Goal: Information Seeking & Learning: Learn about a topic

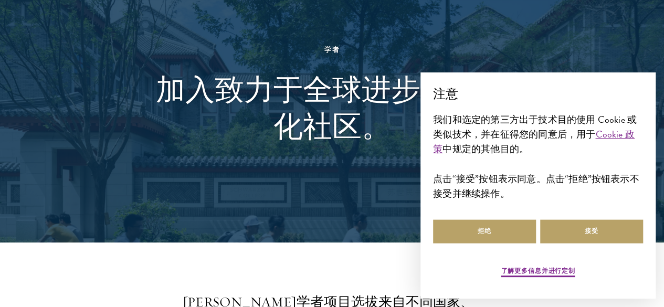
scroll to position [84, 0]
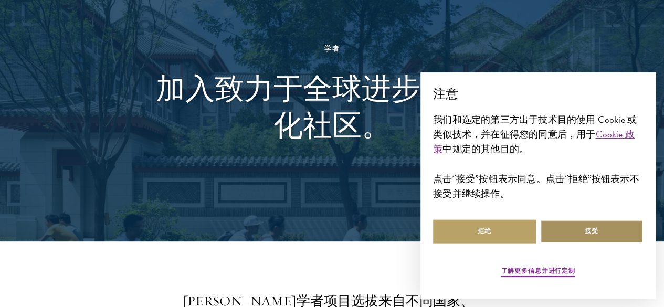
click at [574, 224] on button "接受" at bounding box center [591, 232] width 103 height 24
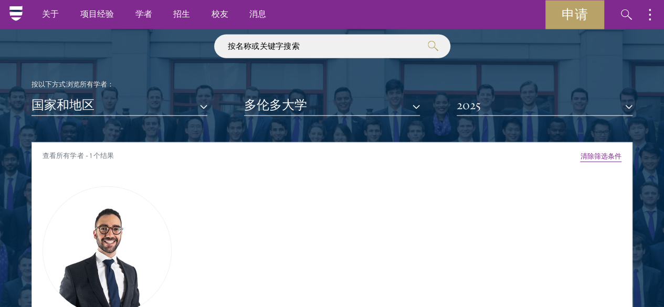
scroll to position [1071, 0]
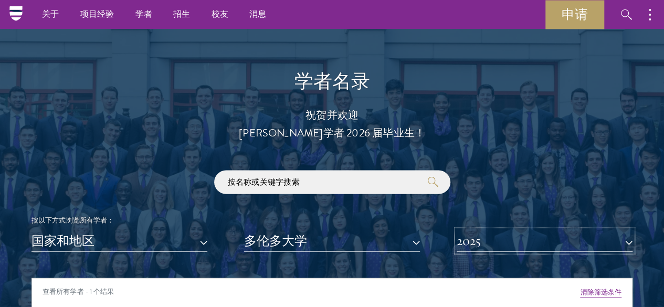
click at [463, 233] on font "2025" at bounding box center [469, 241] width 24 height 16
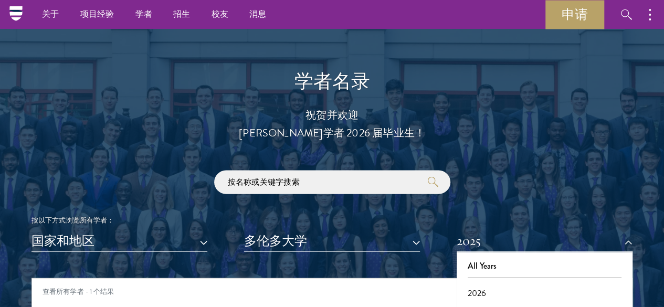
click at [366, 279] on div "查看所有学者 - 1 个结果" at bounding box center [332, 293] width 600 height 29
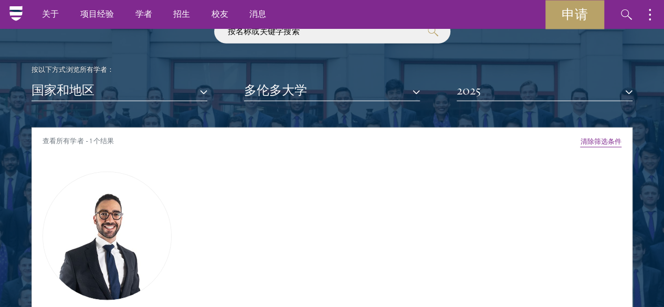
scroll to position [1218, 0]
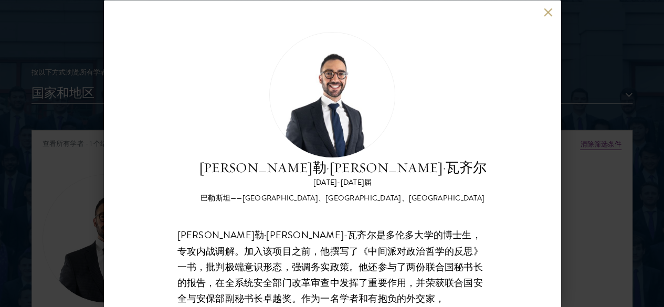
scroll to position [1239, 0]
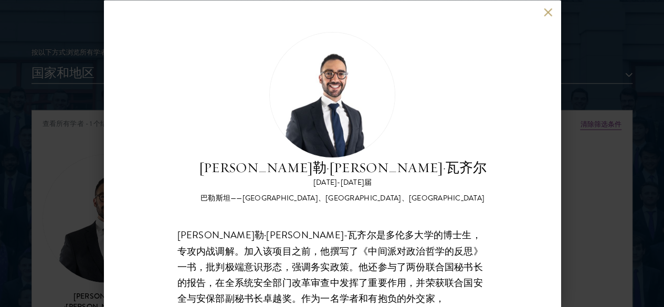
click at [201, 269] on font "[PERSON_NAME]勒·[PERSON_NAME]-瓦齐尔是多伦多大学的博士生，专攻内战调解。加入该项目之前，他撰写了《中间派对政治哲学的反思》一书，批…" at bounding box center [331, 290] width 308 height 124
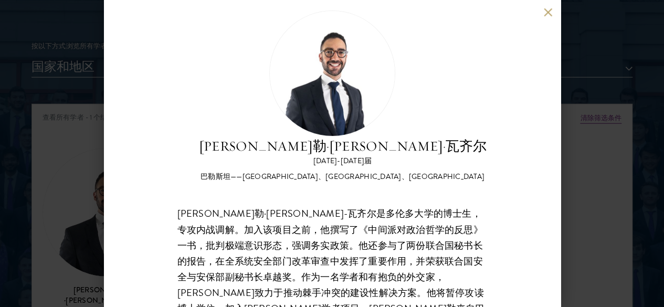
scroll to position [1281, 0]
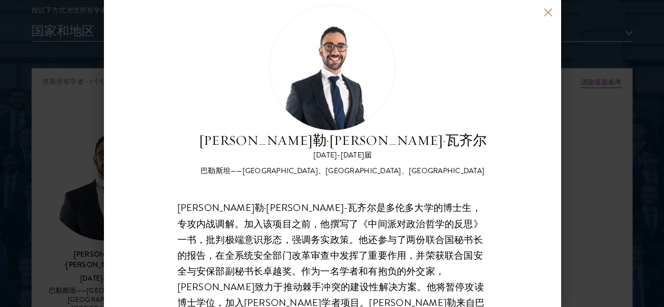
click at [71, 244] on div "[PERSON_NAME]勒·[PERSON_NAME]·瓦齐尔 [DATE]-[DATE]届 巴勒斯坦——[GEOGRAPHIC_DATA]、[GEOGRA…" at bounding box center [332, 153] width 664 height 307
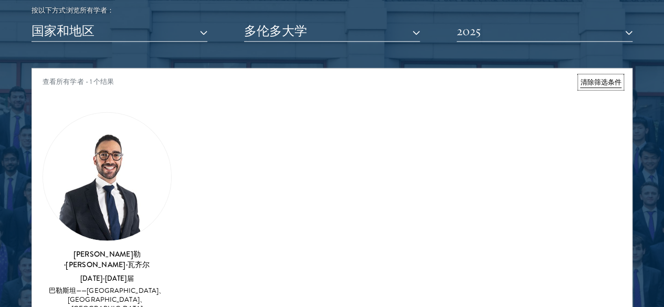
click at [580, 77] on font "清除筛选条件" at bounding box center [600, 82] width 41 height 10
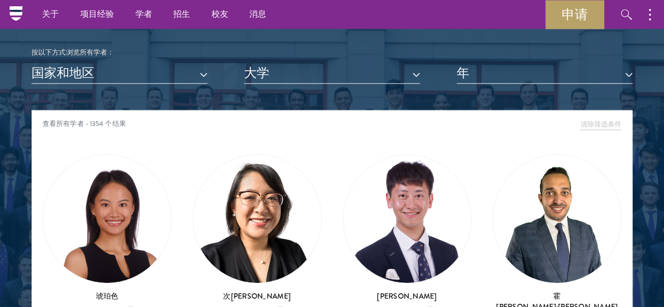
scroll to position [1218, 0]
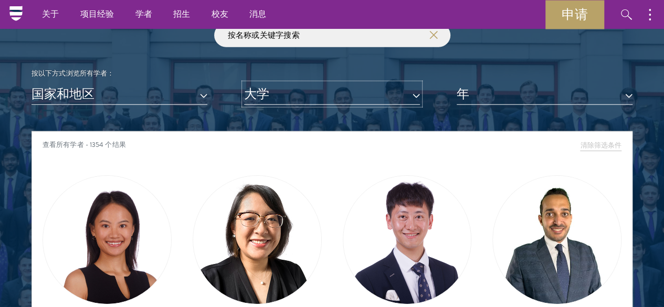
click at [337, 83] on button "大学" at bounding box center [332, 94] width 176 height 22
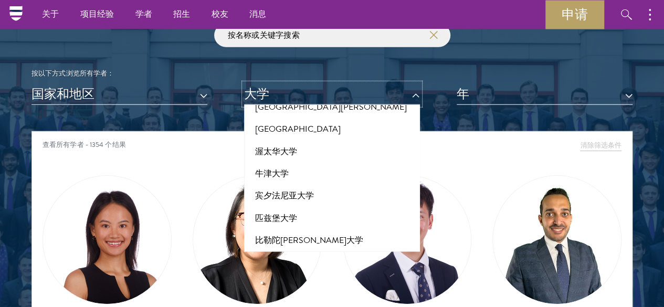
scroll to position [9352, 0]
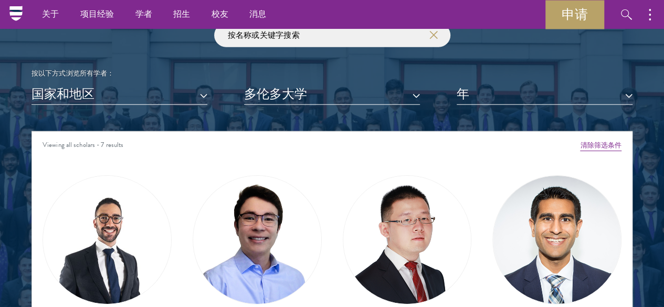
click at [337, 132] on div "Viewing all scholars - 7 results" at bounding box center [332, 146] width 600 height 29
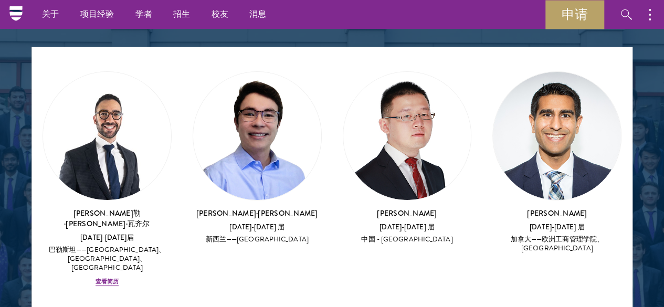
scroll to position [21, 0]
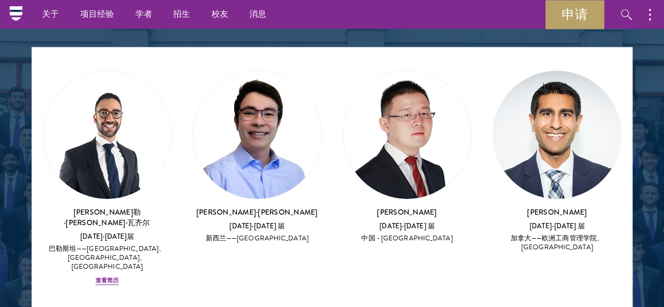
click at [343, 71] on img at bounding box center [407, 135] width 128 height 128
click at [380, 221] on font "[DATE]-[DATE] 届" at bounding box center [407, 226] width 55 height 10
click at [377, 207] on font "[PERSON_NAME]" at bounding box center [407, 212] width 60 height 10
click at [361, 233] on font "中国 - [GEOGRAPHIC_DATA]" at bounding box center [406, 238] width 91 height 10
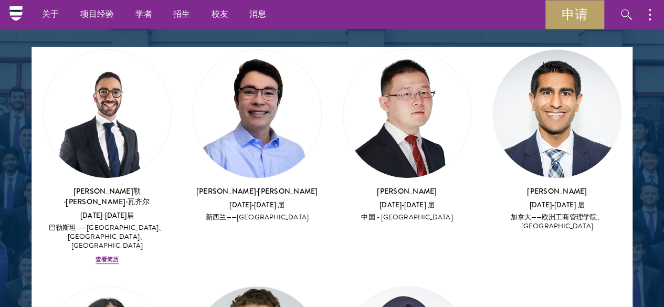
scroll to position [63, 0]
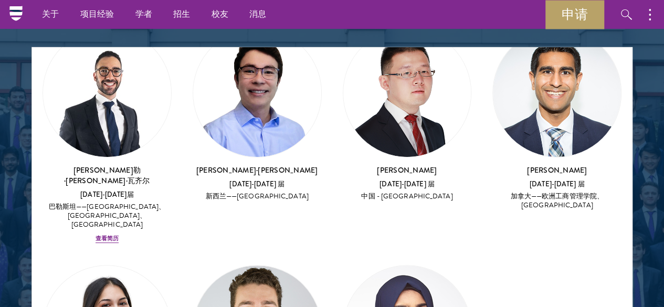
click at [28, 106] on div at bounding box center [332, 100] width 664 height 649
